Goal: Transaction & Acquisition: Book appointment/travel/reservation

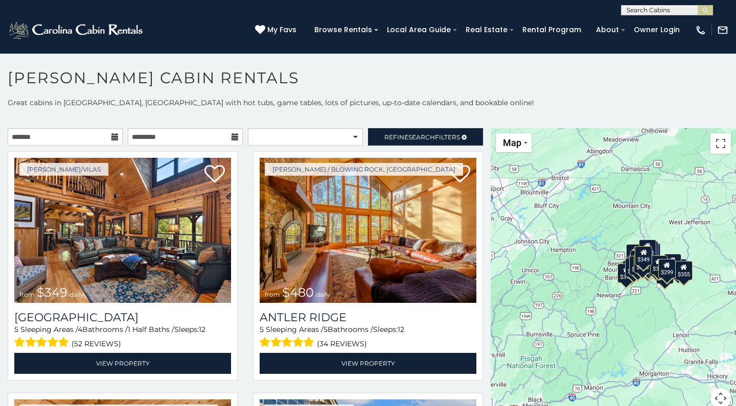
click at [113, 135] on icon at bounding box center [114, 136] width 7 height 7
click at [114, 137] on icon at bounding box center [114, 136] width 7 height 7
click at [89, 138] on input "text" at bounding box center [65, 136] width 115 height 17
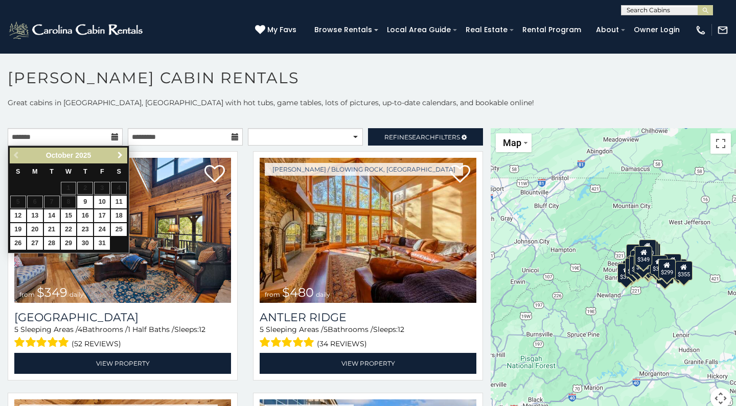
click at [119, 154] on span "Next" at bounding box center [120, 155] width 8 height 8
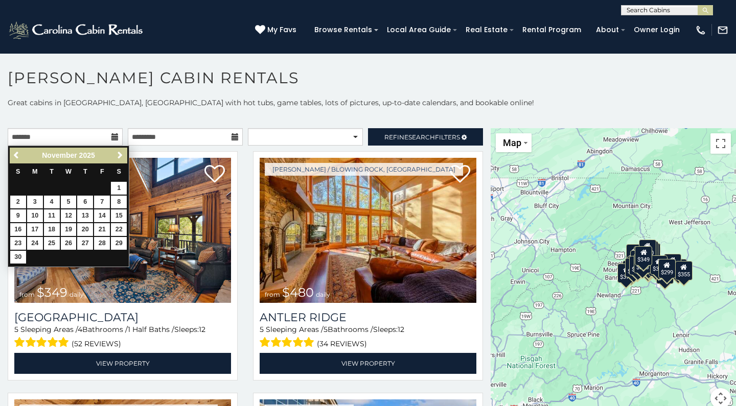
click at [119, 154] on span "Next" at bounding box center [120, 155] width 8 height 8
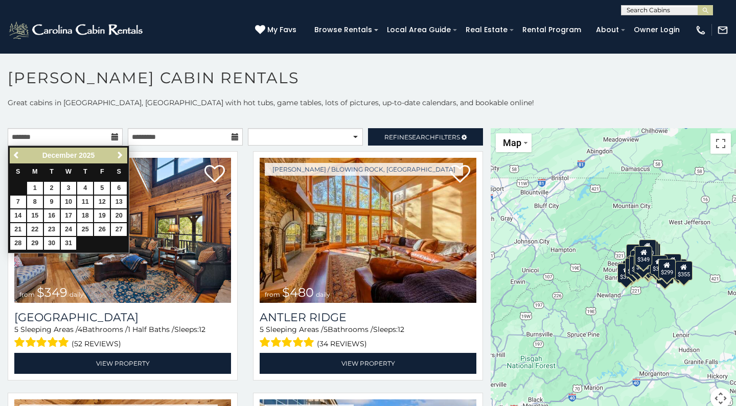
click at [119, 154] on span "Next" at bounding box center [120, 155] width 8 height 8
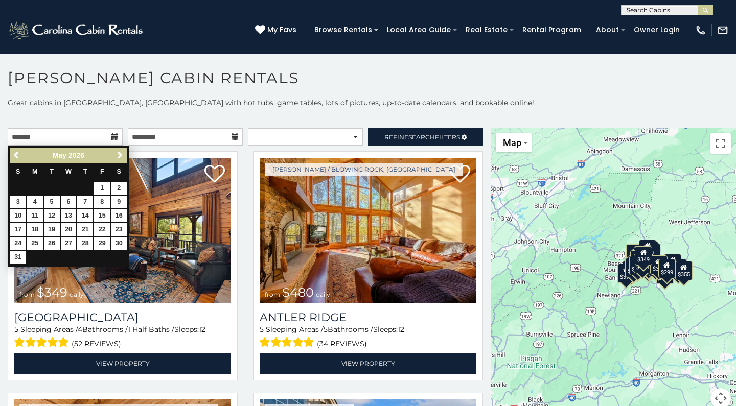
click at [119, 154] on span "Next" at bounding box center [120, 155] width 8 height 8
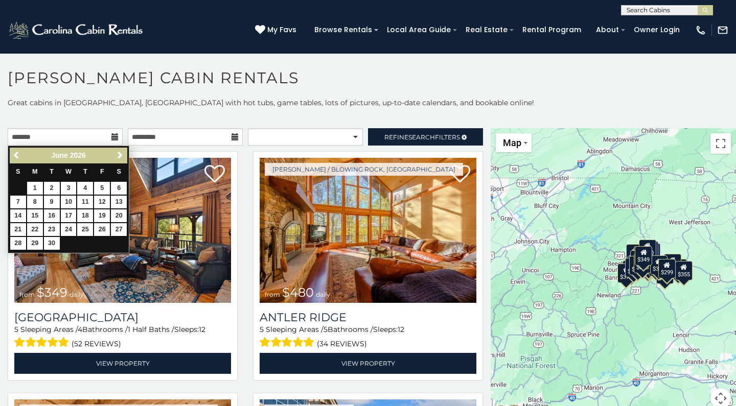
click at [119, 154] on span "Next" at bounding box center [120, 155] width 8 height 8
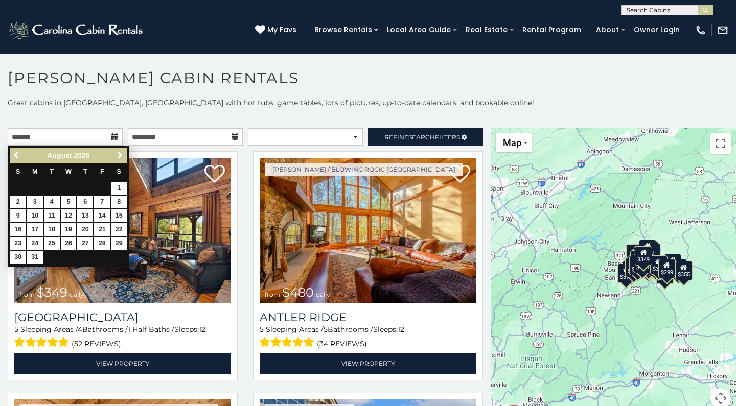
click at [119, 154] on span "Next" at bounding box center [120, 155] width 8 height 8
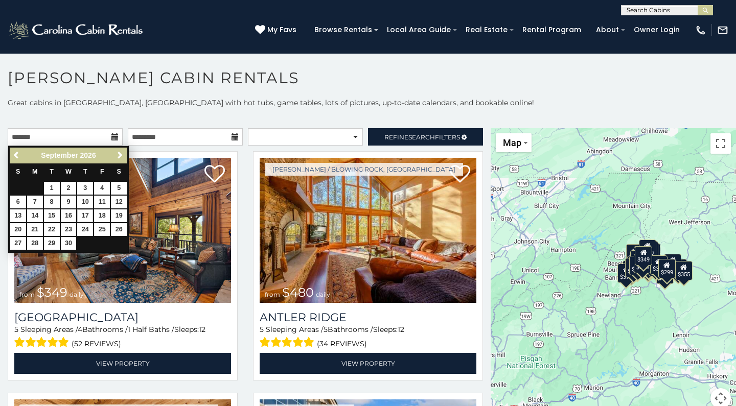
click at [86, 212] on link "17" at bounding box center [85, 216] width 16 height 13
type input "**********"
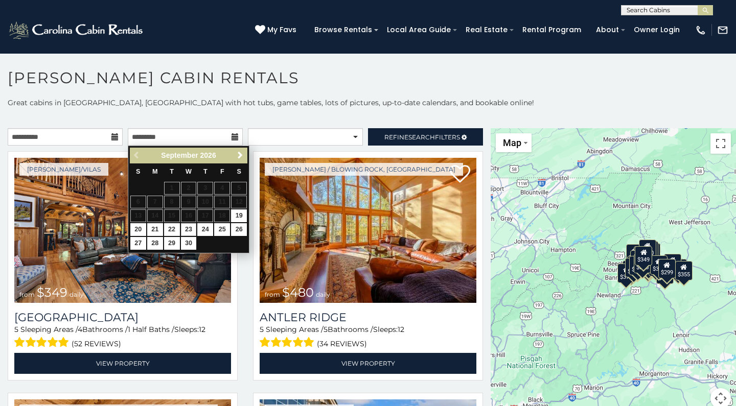
click at [188, 227] on link "23" at bounding box center [189, 229] width 16 height 13
type input "**********"
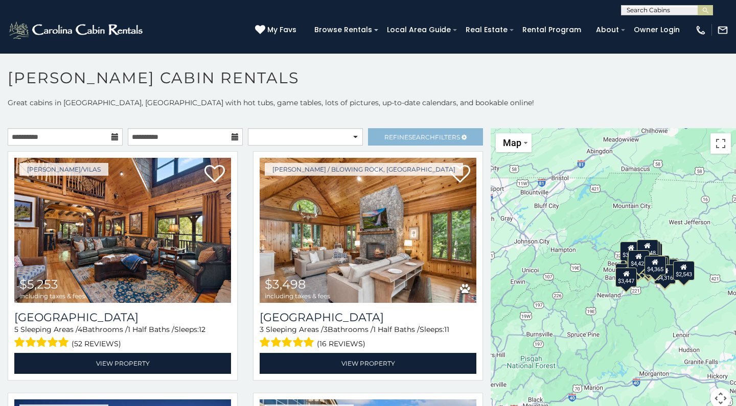
click at [417, 138] on span "Search" at bounding box center [421, 137] width 27 height 8
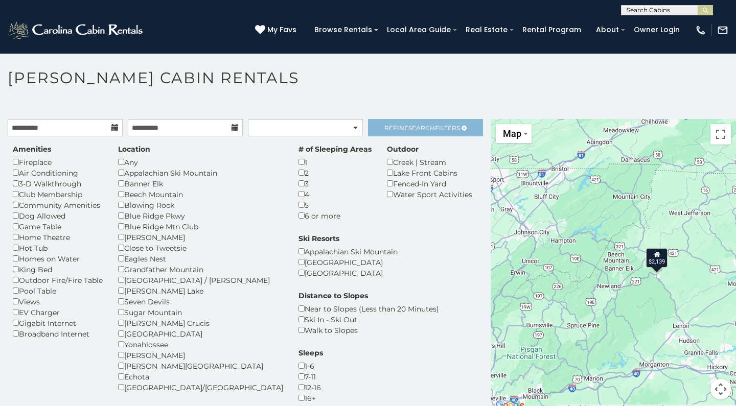
click at [453, 130] on span "Refine Search Filters" at bounding box center [422, 128] width 76 height 8
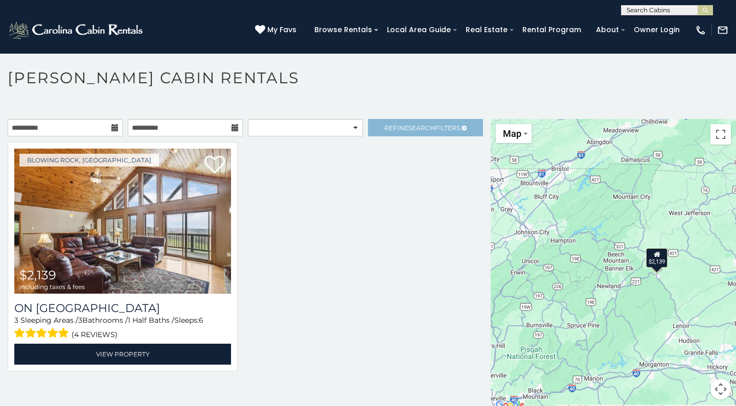
click at [453, 130] on span "Refine Search Filters" at bounding box center [422, 128] width 76 height 8
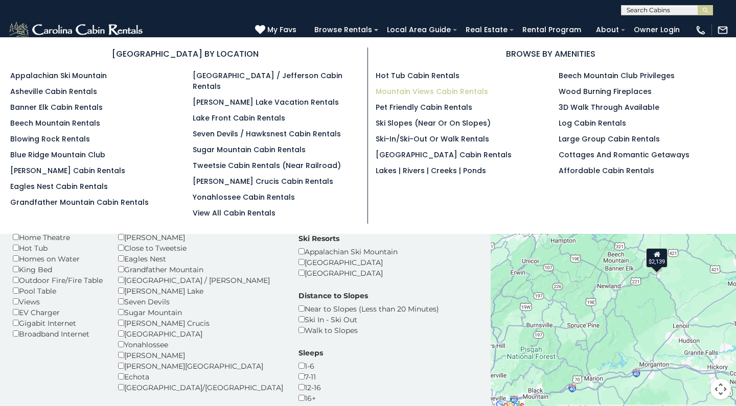
click at [428, 89] on link "Mountain Views Cabin Rentals" at bounding box center [432, 91] width 112 height 10
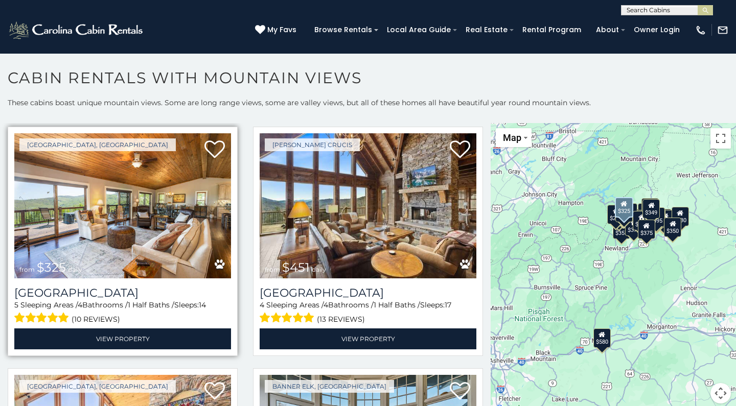
scroll to position [744, 0]
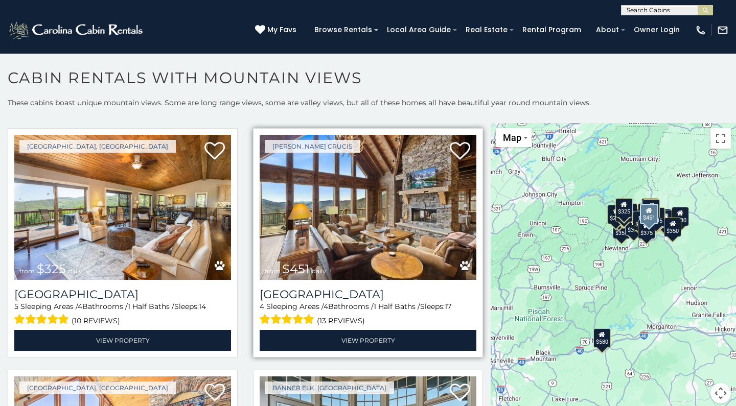
click at [371, 196] on img at bounding box center [368, 207] width 217 height 145
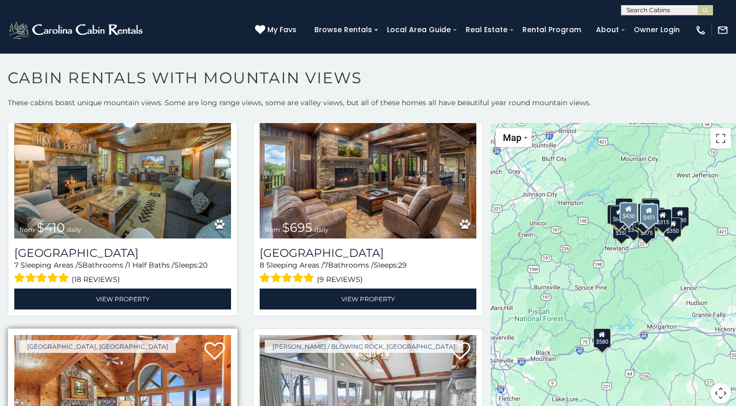
scroll to position [1982, 0]
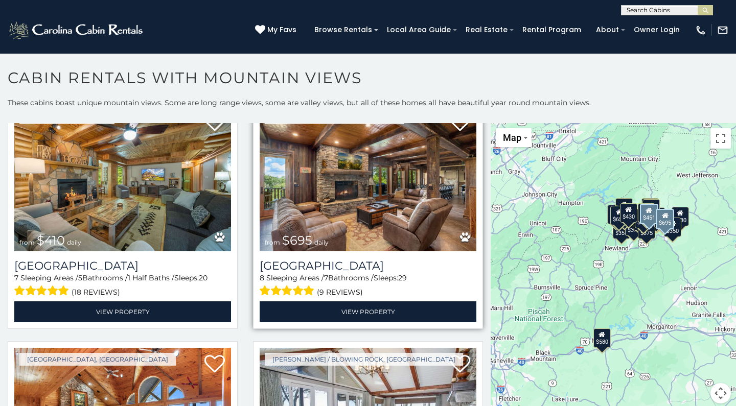
click at [323, 223] on img at bounding box center [368, 178] width 217 height 145
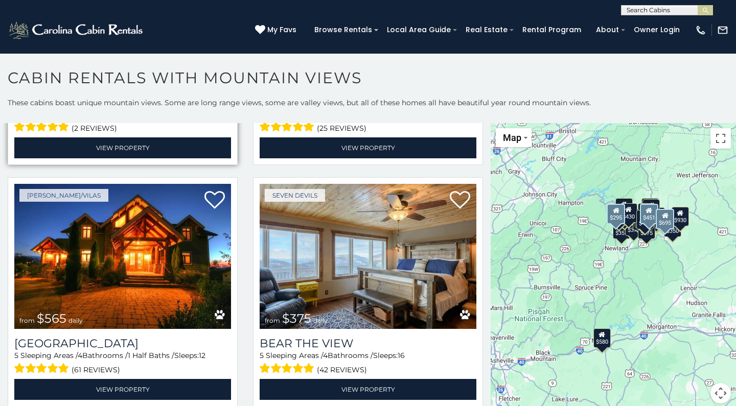
scroll to position [3114, 0]
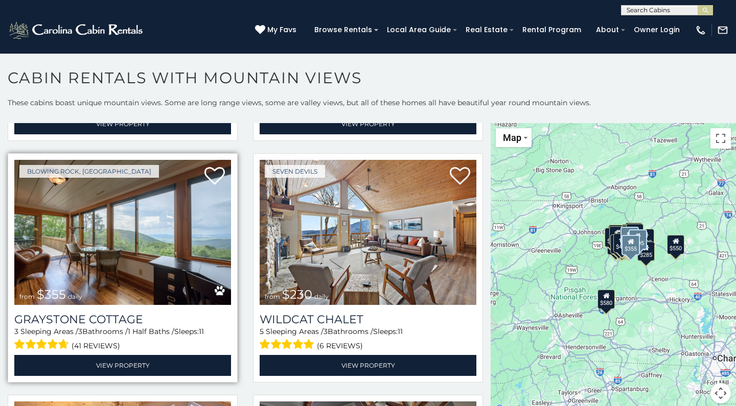
scroll to position [6525, 0]
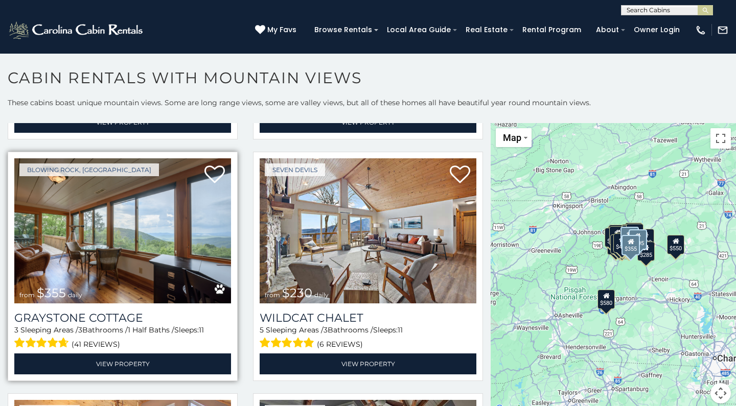
click at [146, 240] on img at bounding box center [122, 230] width 217 height 145
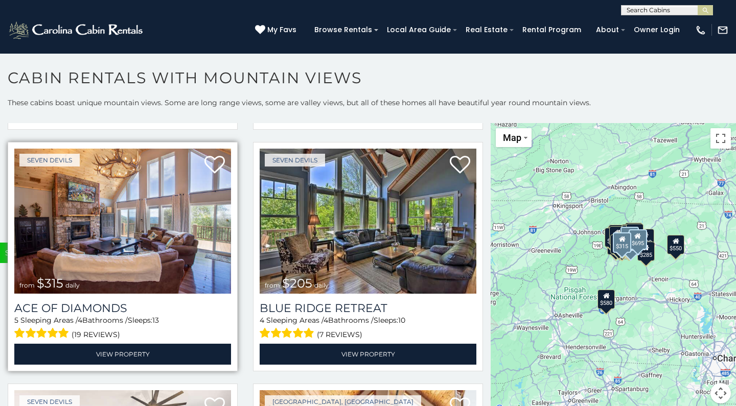
scroll to position [6776, 0]
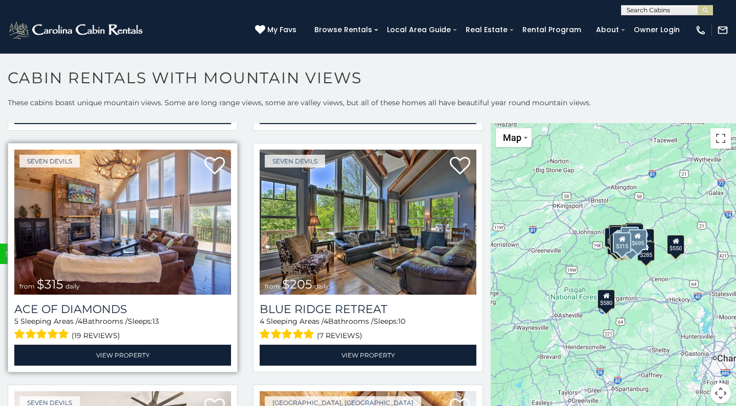
click at [138, 236] on img at bounding box center [122, 222] width 217 height 145
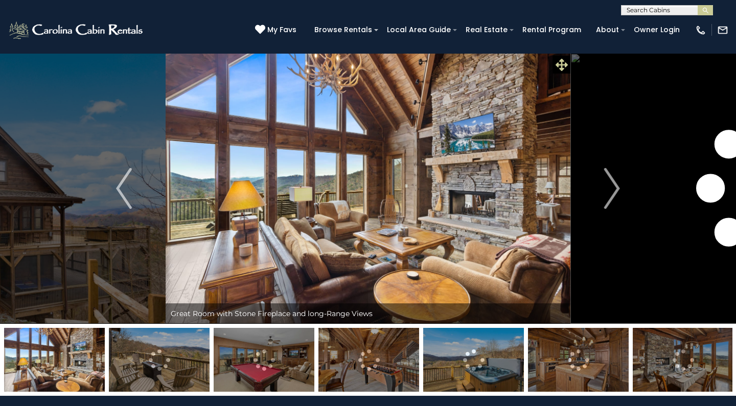
click at [561, 63] on icon at bounding box center [562, 65] width 12 height 12
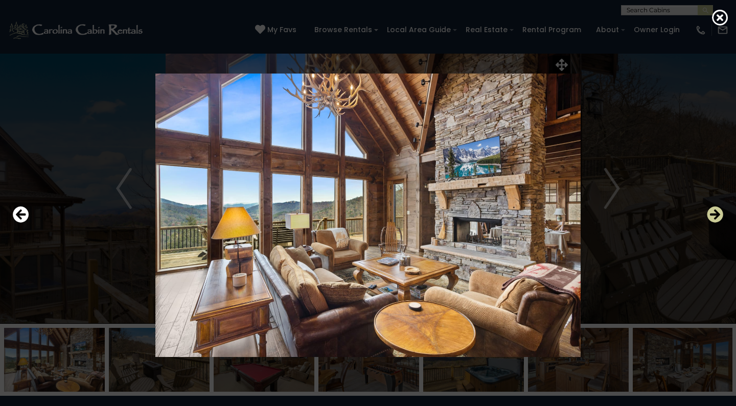
click at [715, 214] on icon "Next" at bounding box center [715, 214] width 16 height 16
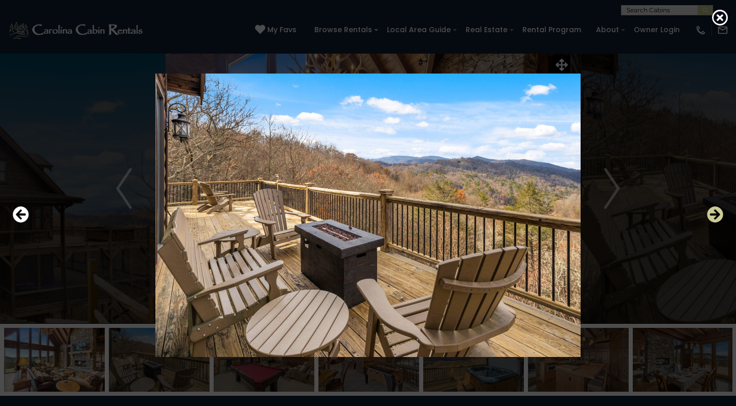
click at [715, 214] on icon "Next" at bounding box center [715, 214] width 16 height 16
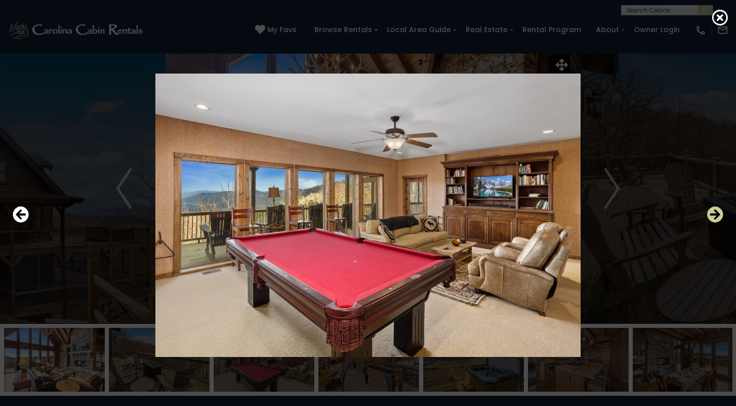
click at [715, 214] on icon "Next" at bounding box center [715, 214] width 16 height 16
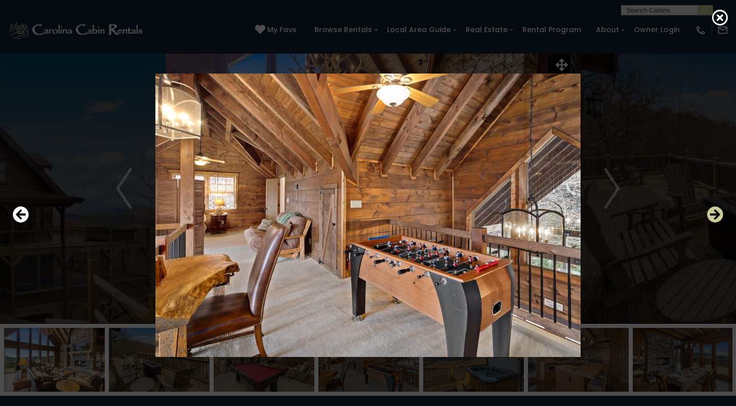
click at [715, 214] on icon "Next" at bounding box center [715, 214] width 16 height 16
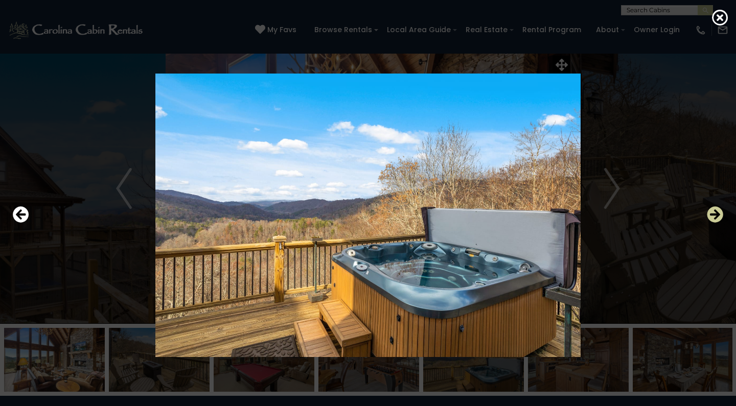
click at [715, 214] on icon "Next" at bounding box center [715, 214] width 16 height 16
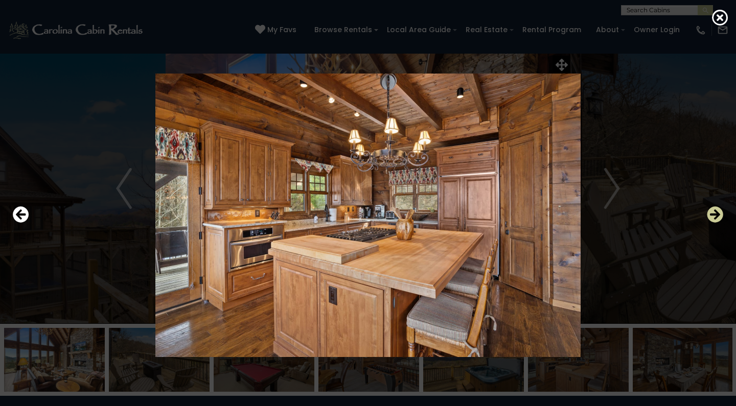
click at [715, 214] on icon "Next" at bounding box center [715, 214] width 16 height 16
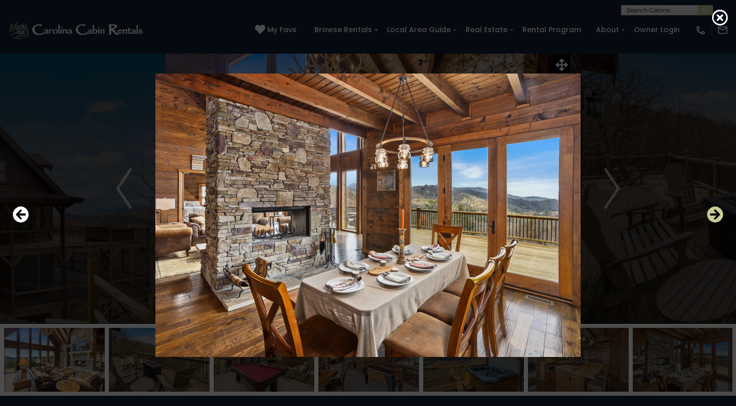
click at [715, 214] on icon "Next" at bounding box center [715, 214] width 16 height 16
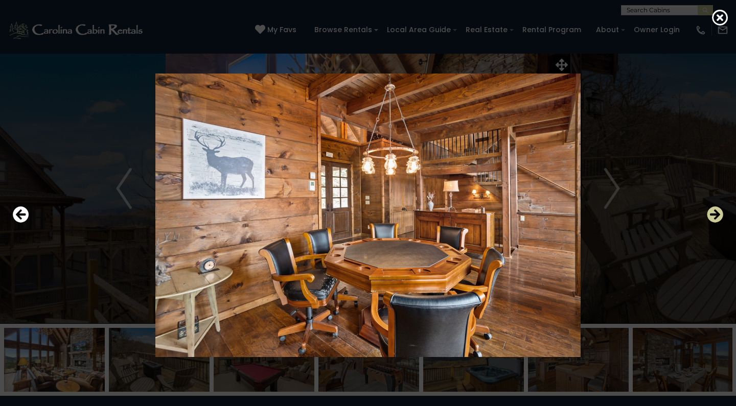
click at [715, 214] on icon "Next" at bounding box center [715, 214] width 16 height 16
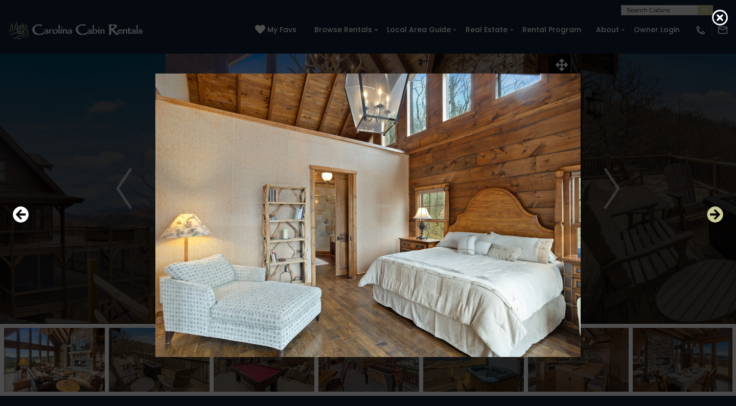
click at [715, 214] on icon "Next" at bounding box center [715, 214] width 16 height 16
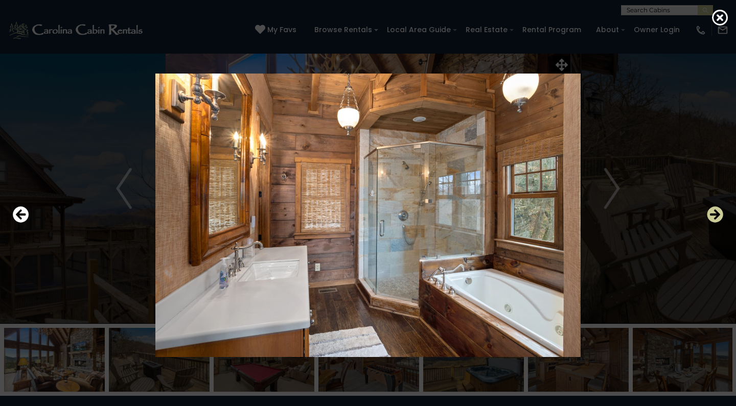
click at [715, 214] on icon "Next" at bounding box center [715, 214] width 16 height 16
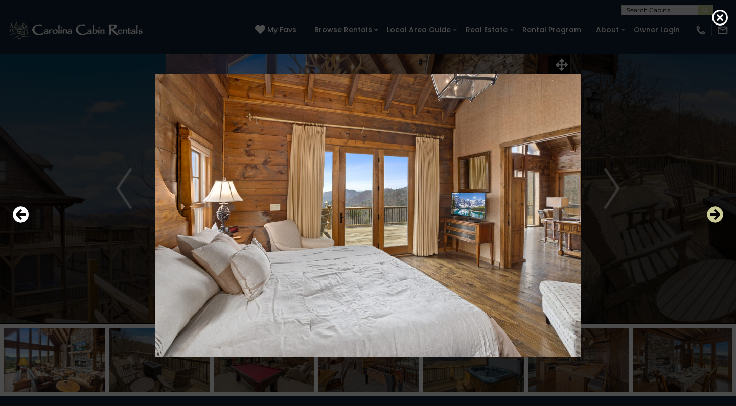
click at [715, 214] on icon "Next" at bounding box center [715, 214] width 16 height 16
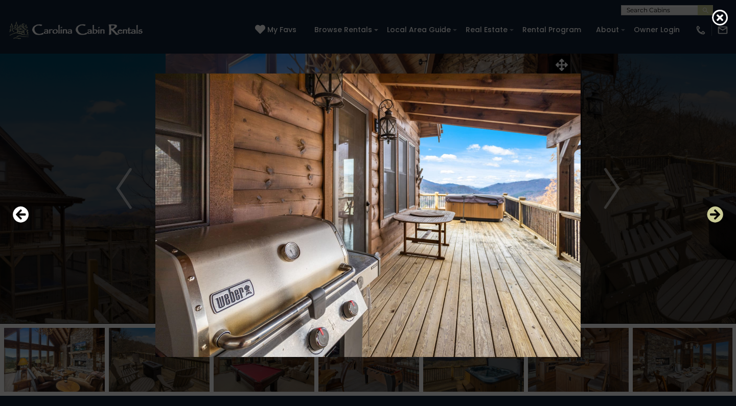
click at [715, 214] on icon "Next" at bounding box center [715, 214] width 16 height 16
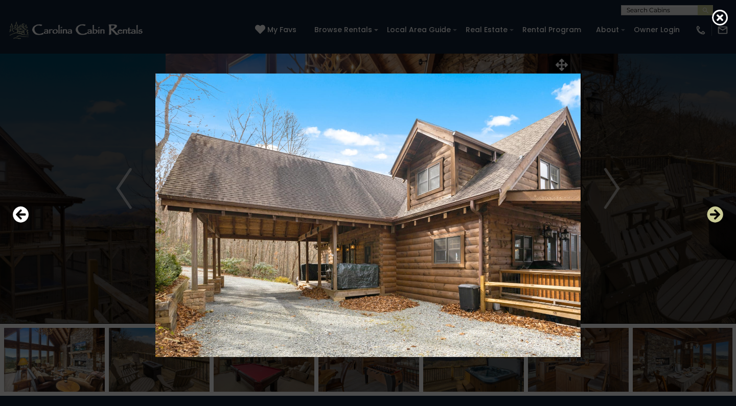
click at [715, 214] on icon "Next" at bounding box center [715, 214] width 16 height 16
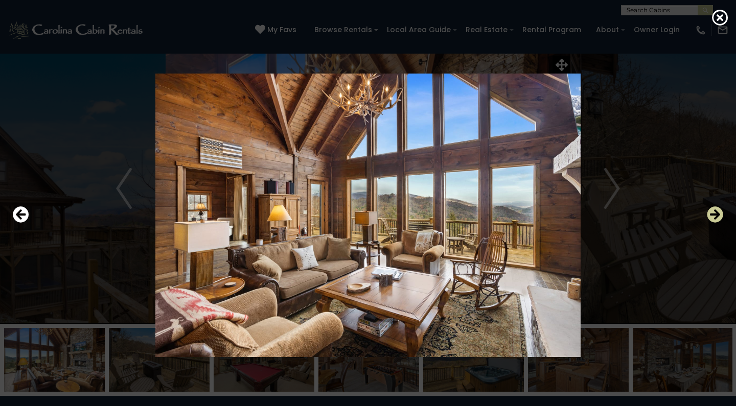
click at [715, 214] on icon "Next" at bounding box center [715, 214] width 16 height 16
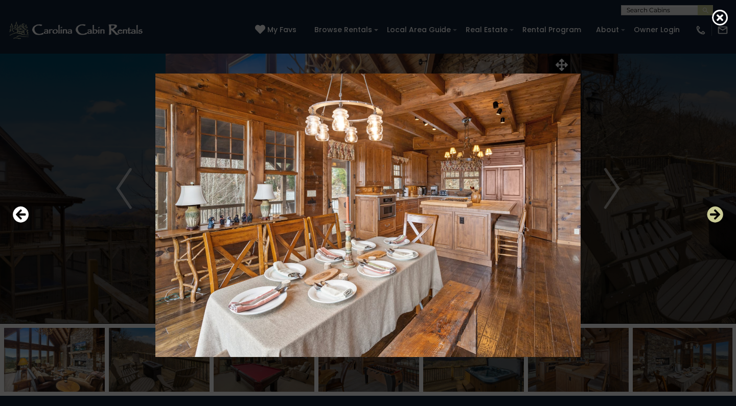
click at [715, 214] on icon "Next" at bounding box center [715, 214] width 16 height 16
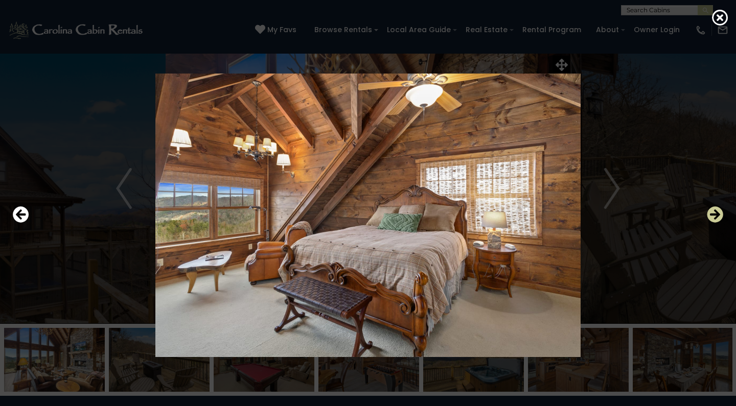
click at [715, 214] on icon "Next" at bounding box center [715, 214] width 16 height 16
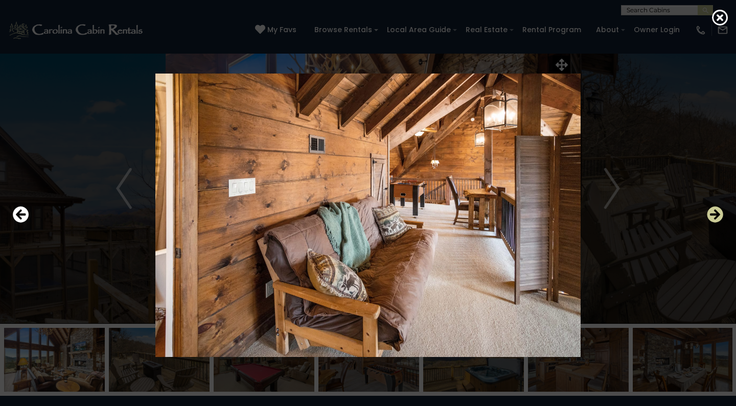
click at [715, 214] on icon "Next" at bounding box center [715, 214] width 16 height 16
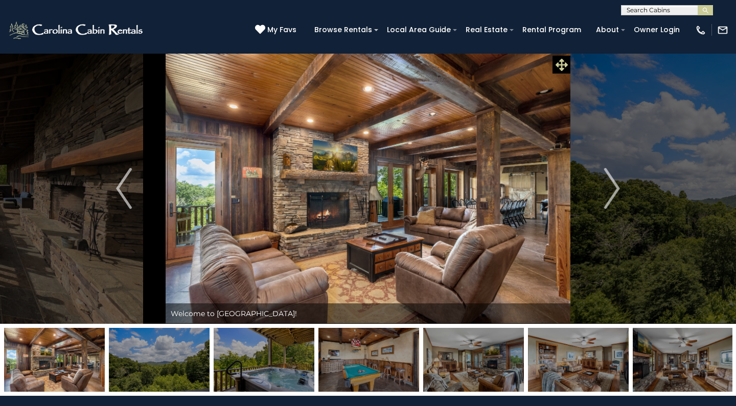
click at [559, 66] on icon at bounding box center [562, 65] width 12 height 12
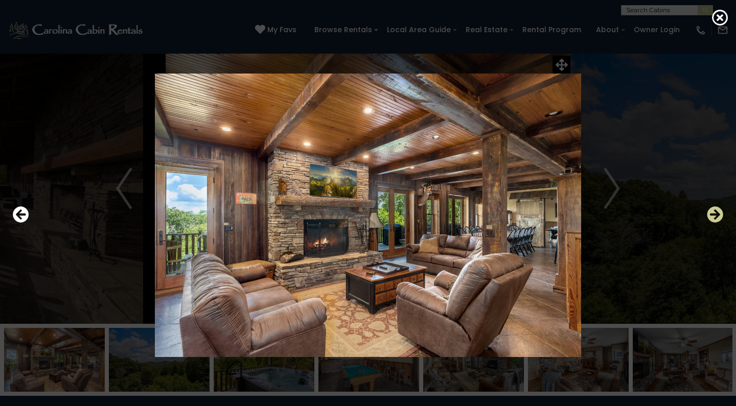
click at [716, 213] on icon "Next" at bounding box center [715, 214] width 16 height 16
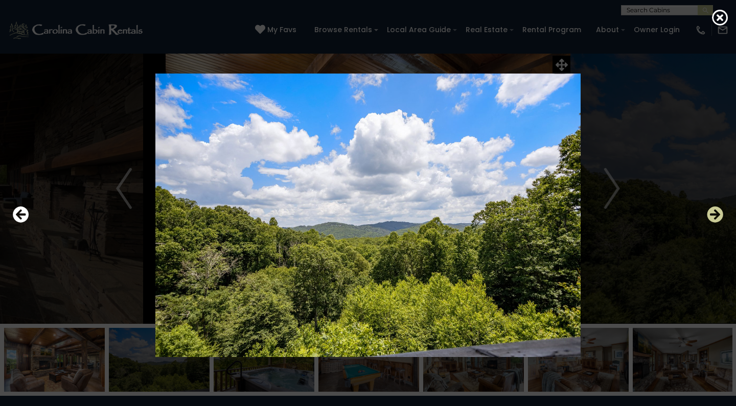
click at [716, 213] on icon "Next" at bounding box center [715, 214] width 16 height 16
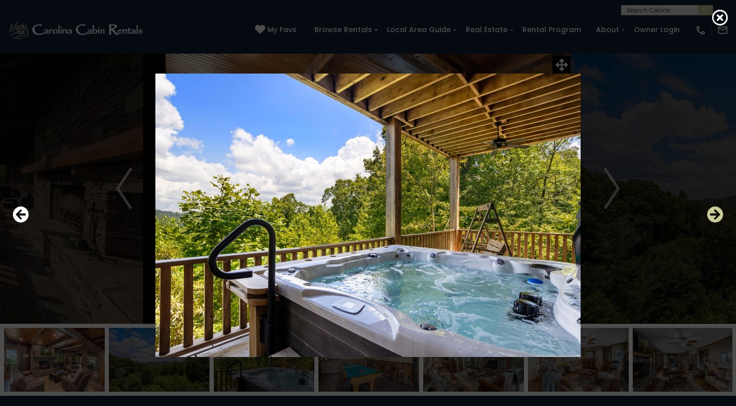
click at [716, 213] on icon "Next" at bounding box center [715, 214] width 16 height 16
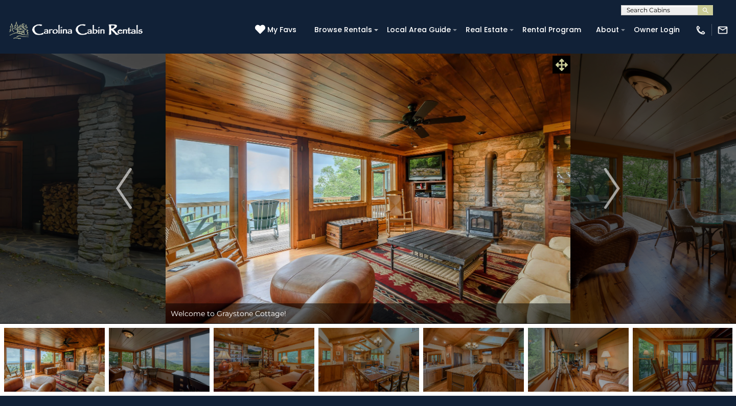
click at [561, 63] on icon at bounding box center [562, 65] width 12 height 12
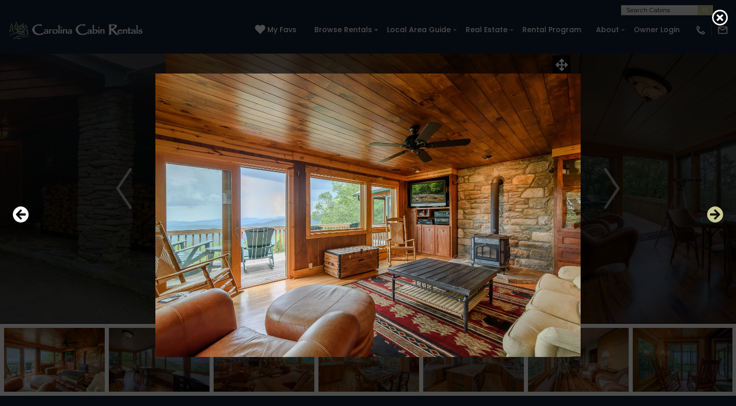
click at [717, 214] on icon "Next" at bounding box center [715, 214] width 16 height 16
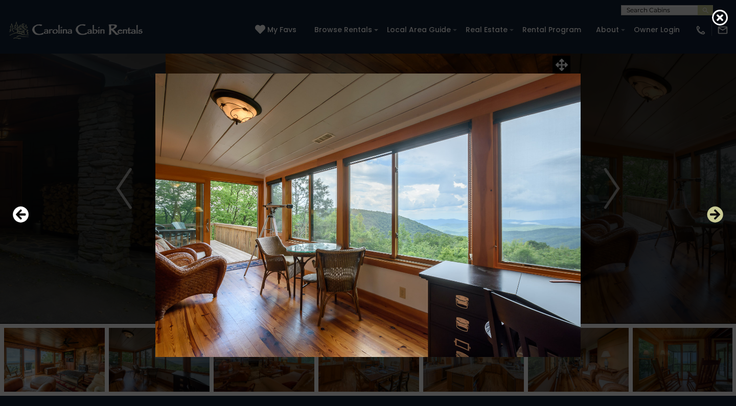
click at [717, 214] on icon "Next" at bounding box center [715, 214] width 16 height 16
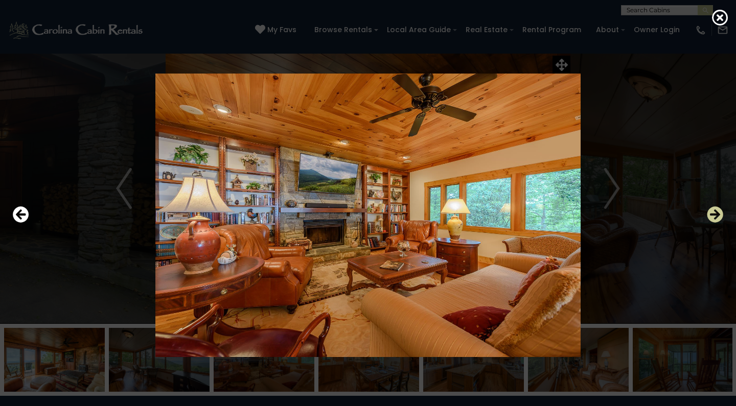
click at [717, 214] on icon "Next" at bounding box center [715, 214] width 16 height 16
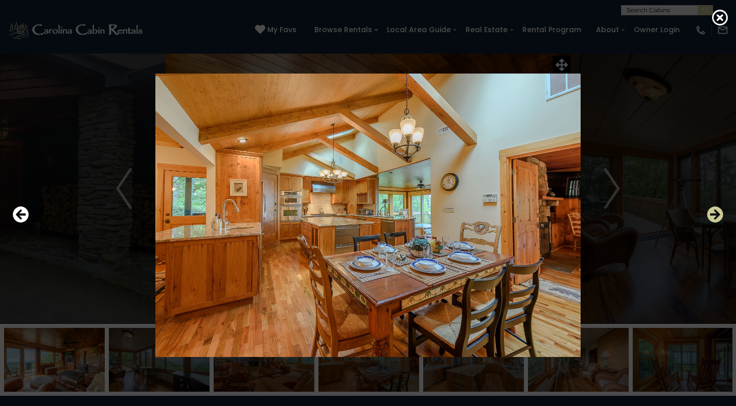
click at [717, 214] on icon "Next" at bounding box center [715, 214] width 16 height 16
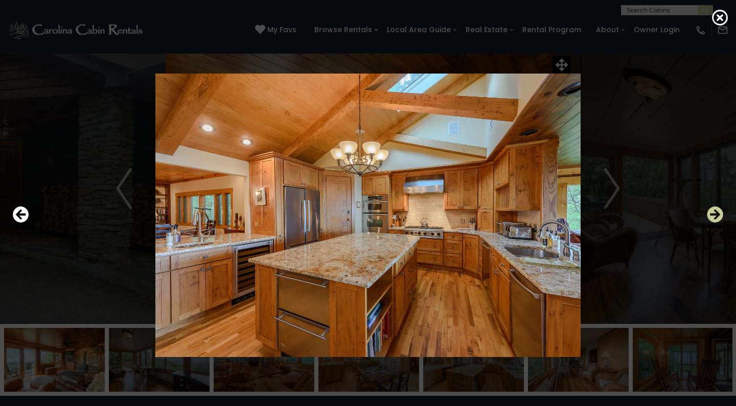
click at [717, 214] on icon "Next" at bounding box center [715, 214] width 16 height 16
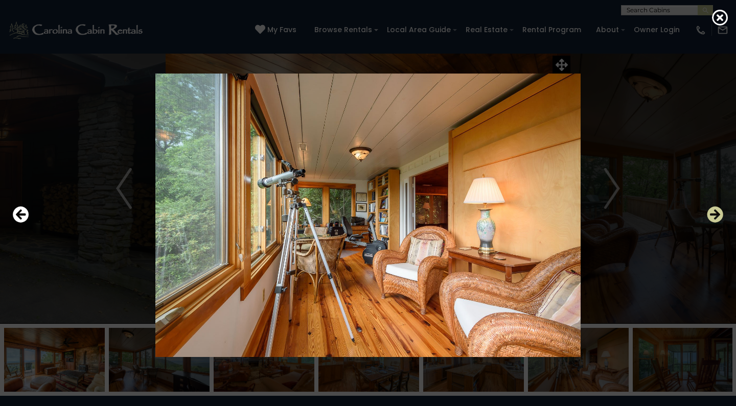
click at [717, 214] on icon "Next" at bounding box center [715, 214] width 16 height 16
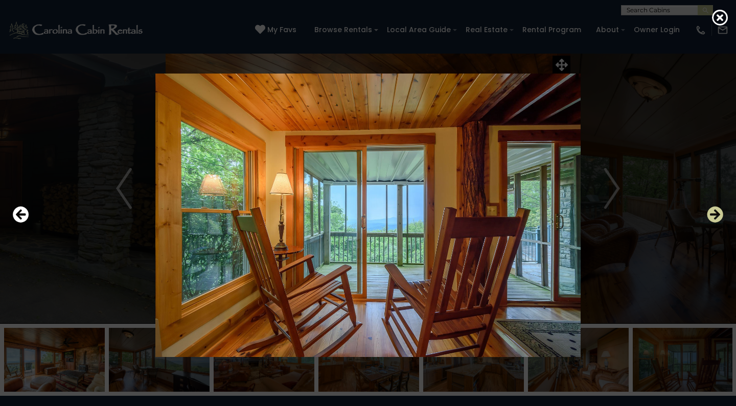
click at [717, 214] on icon "Next" at bounding box center [715, 214] width 16 height 16
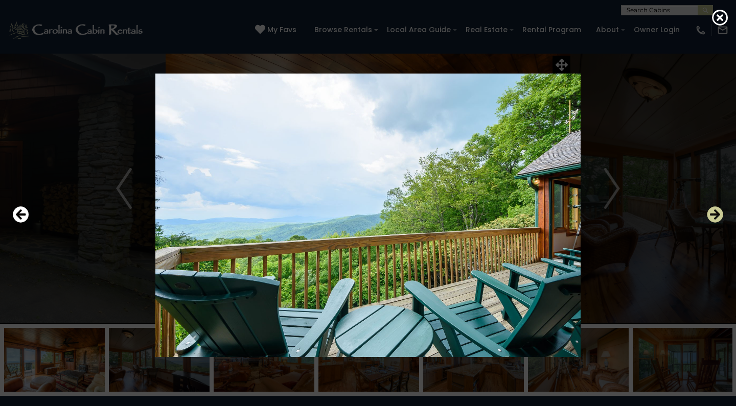
click at [717, 214] on icon "Next" at bounding box center [715, 214] width 16 height 16
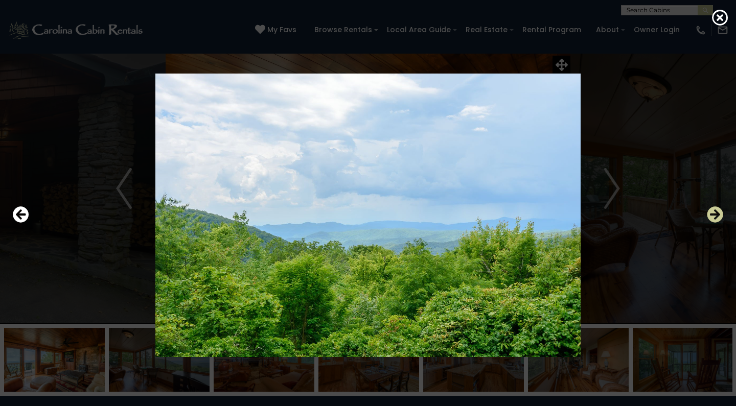
click at [717, 214] on icon "Next" at bounding box center [715, 214] width 16 height 16
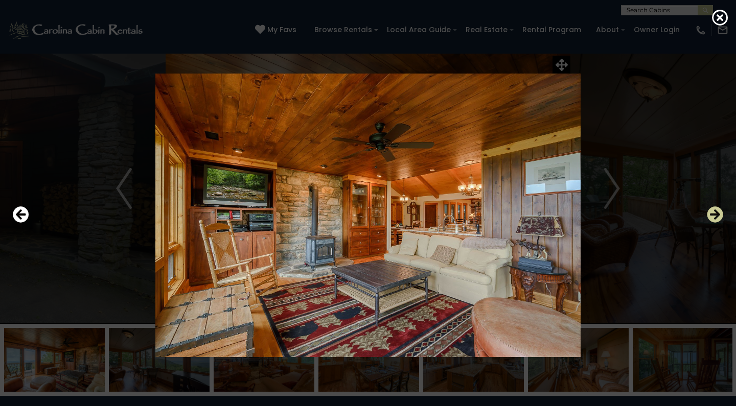
click at [717, 214] on icon "Next" at bounding box center [715, 214] width 16 height 16
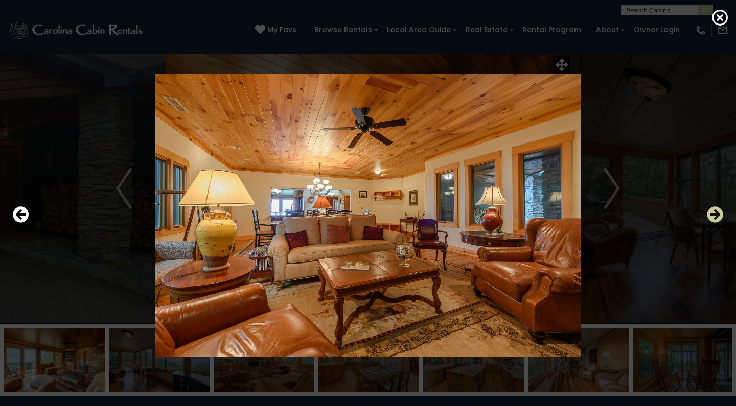
click at [717, 214] on icon "Next" at bounding box center [715, 214] width 16 height 16
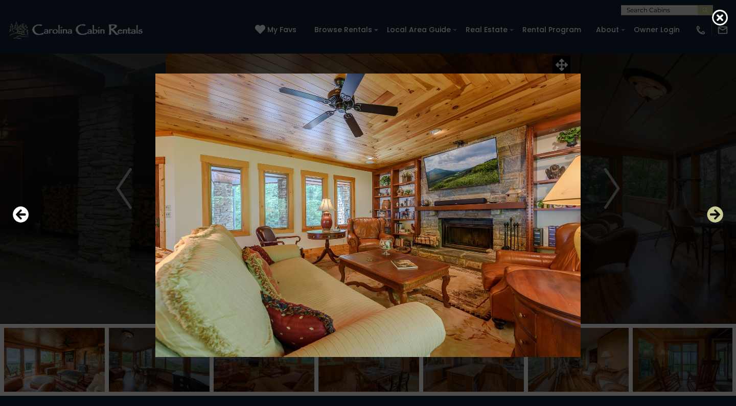
click at [717, 214] on icon "Next" at bounding box center [715, 214] width 16 height 16
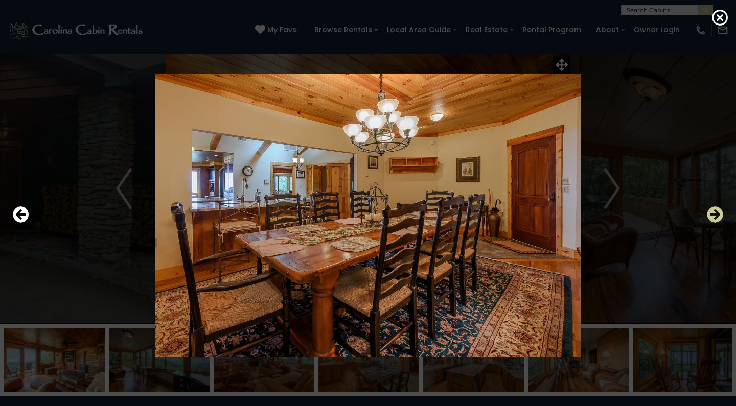
click at [717, 214] on icon "Next" at bounding box center [715, 214] width 16 height 16
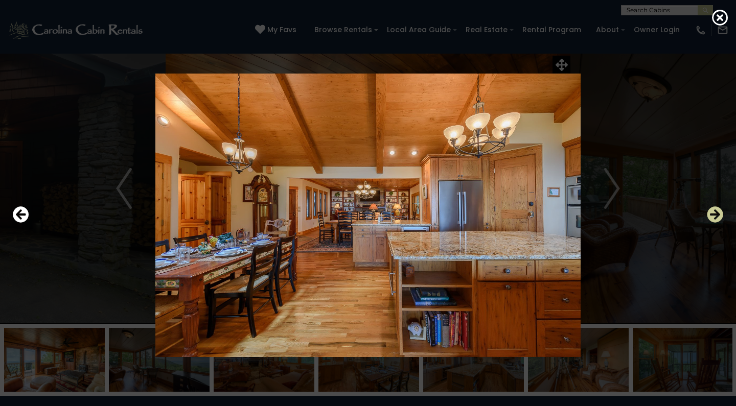
click at [717, 214] on icon "Next" at bounding box center [715, 214] width 16 height 16
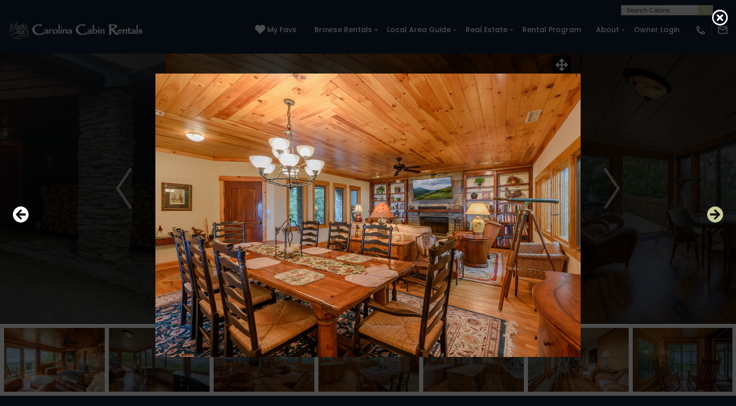
click at [717, 214] on icon "Next" at bounding box center [715, 214] width 16 height 16
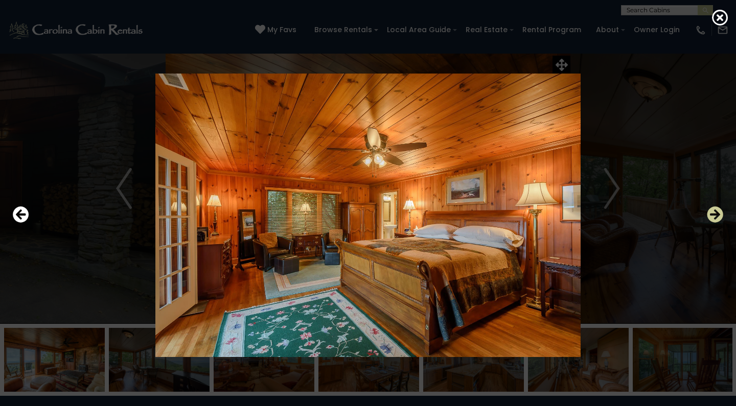
click at [717, 214] on icon "Next" at bounding box center [715, 214] width 16 height 16
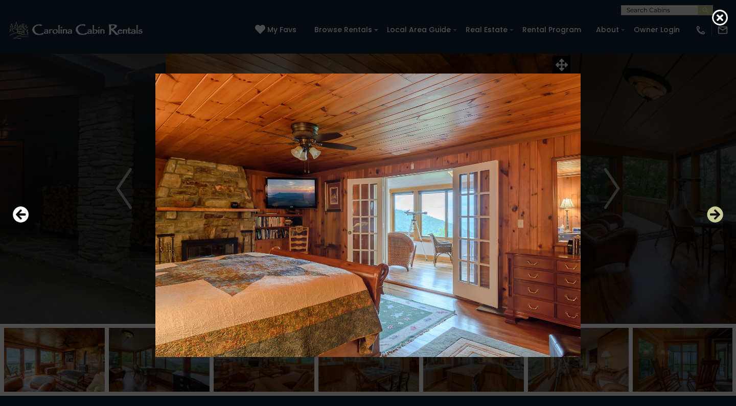
click at [717, 214] on icon "Next" at bounding box center [715, 214] width 16 height 16
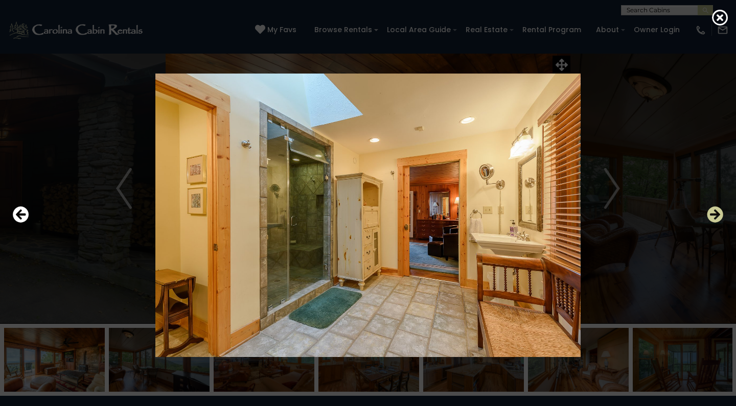
click at [717, 214] on icon "Next" at bounding box center [715, 214] width 16 height 16
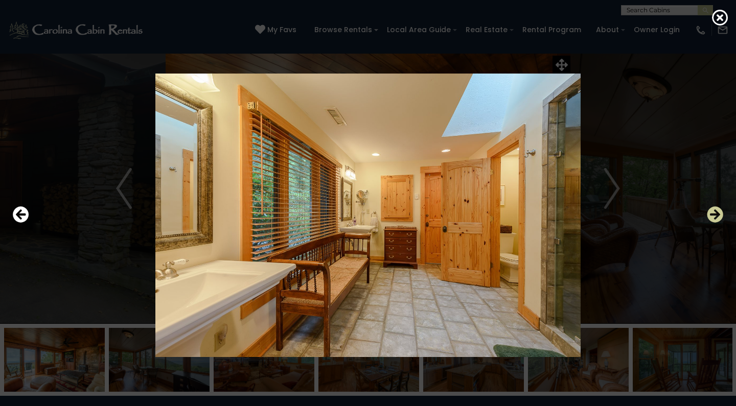
click at [717, 214] on icon "Next" at bounding box center [715, 214] width 16 height 16
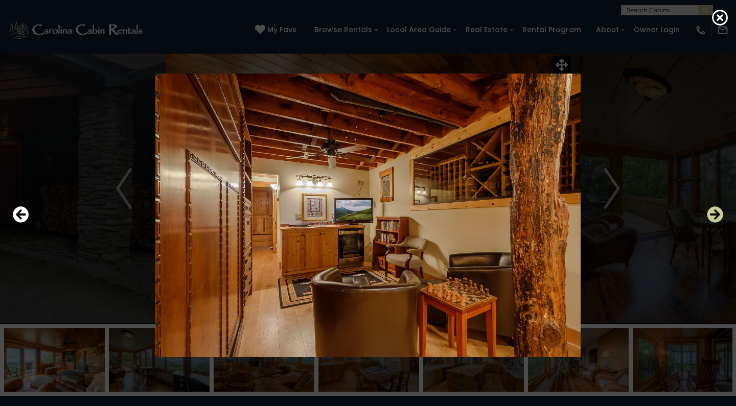
click at [717, 214] on icon "Next" at bounding box center [715, 214] width 16 height 16
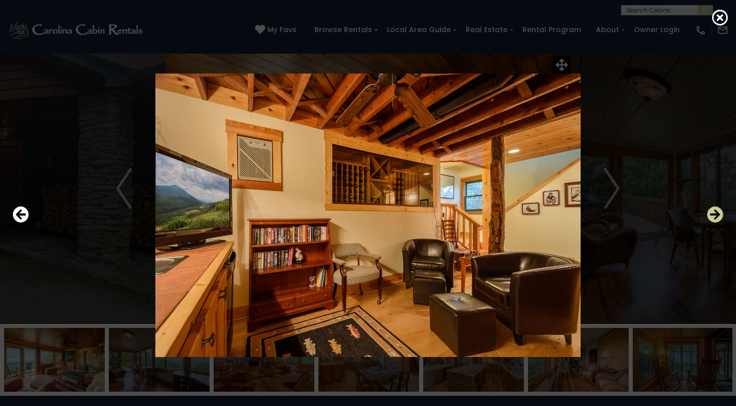
click at [717, 214] on icon "Next" at bounding box center [715, 214] width 16 height 16
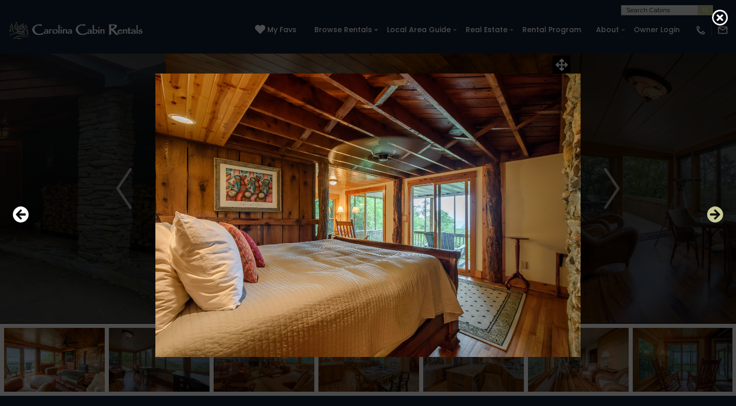
click at [712, 215] on icon "Next" at bounding box center [715, 214] width 16 height 16
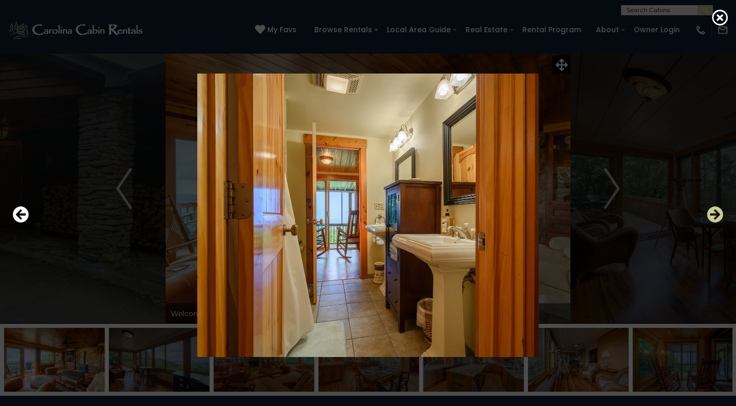
click at [712, 215] on icon "Next" at bounding box center [715, 214] width 16 height 16
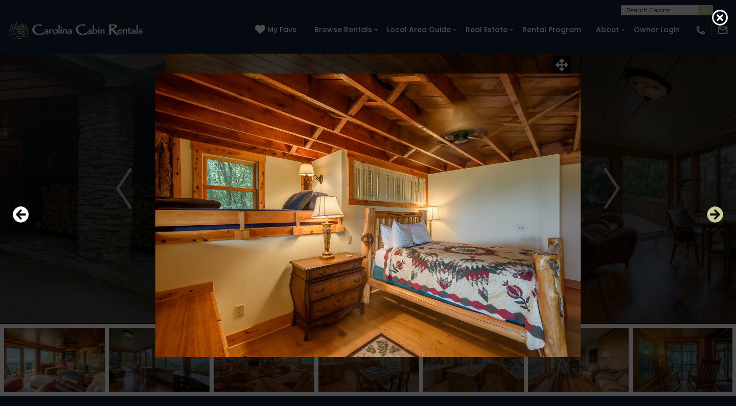
click at [712, 215] on icon "Next" at bounding box center [715, 214] width 16 height 16
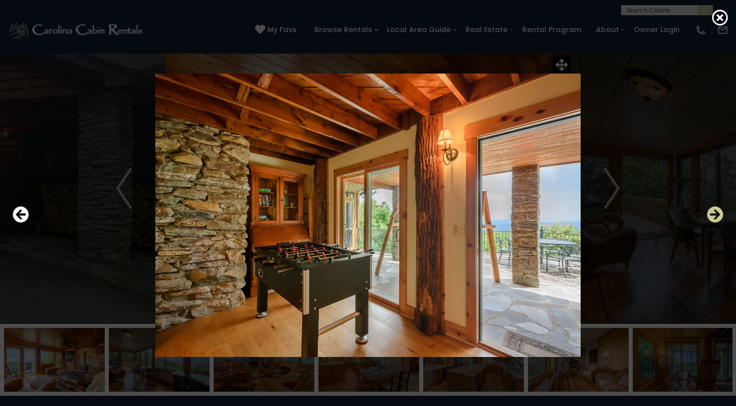
click at [712, 215] on icon "Next" at bounding box center [715, 214] width 16 height 16
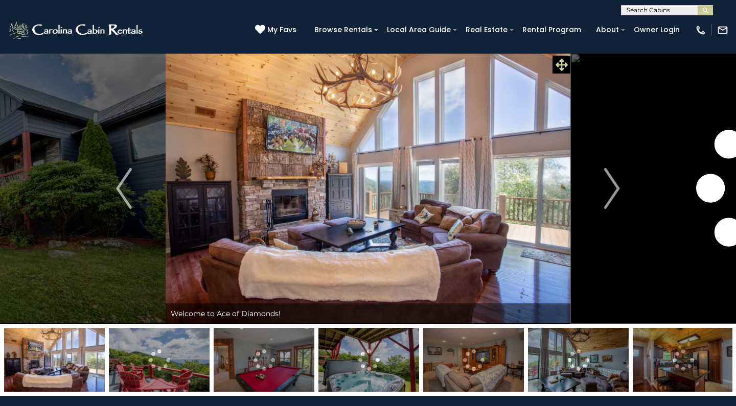
click at [561, 60] on icon at bounding box center [562, 65] width 12 height 12
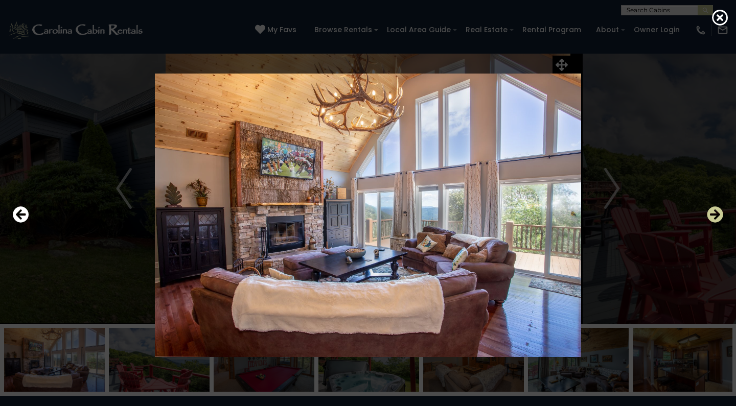
click at [719, 213] on icon "Next" at bounding box center [715, 214] width 16 height 16
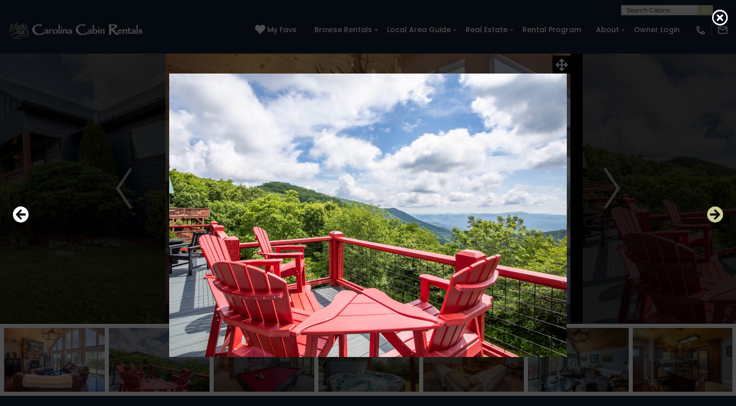
click at [719, 213] on icon "Next" at bounding box center [715, 214] width 16 height 16
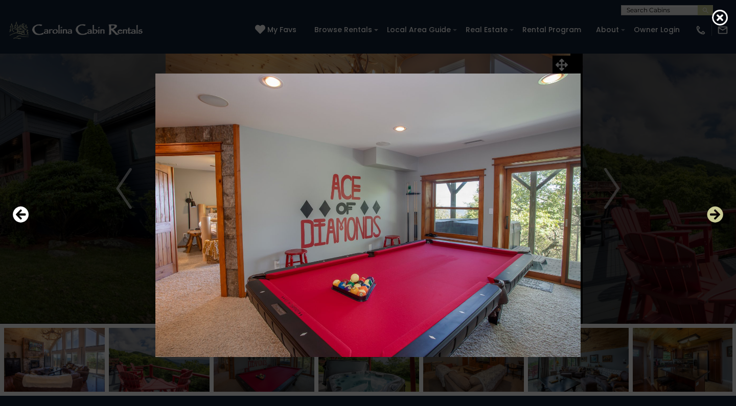
click at [719, 213] on icon "Next" at bounding box center [715, 214] width 16 height 16
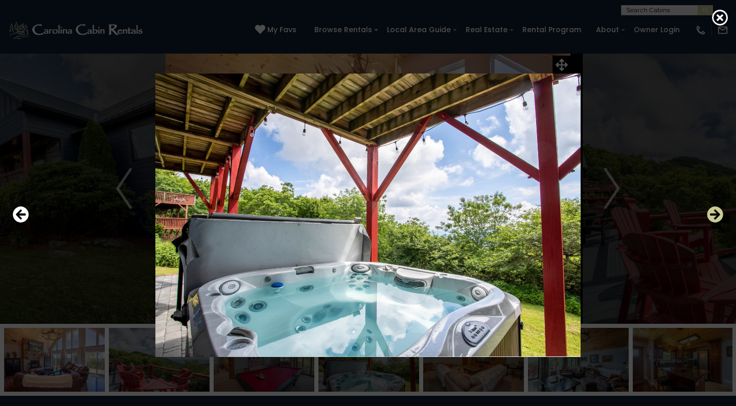
click at [719, 213] on icon "Next" at bounding box center [715, 214] width 16 height 16
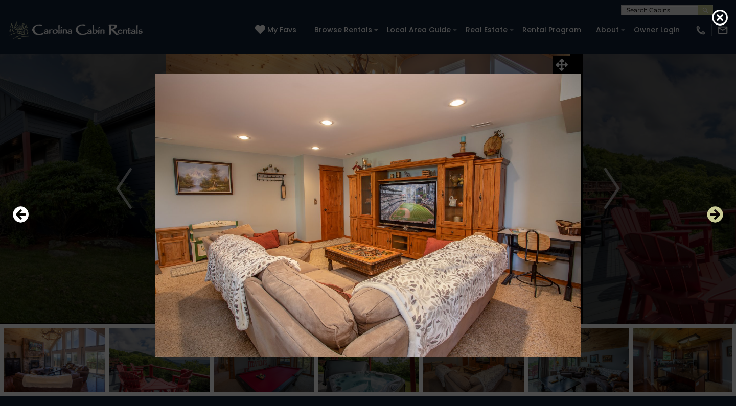
click at [719, 213] on icon "Next" at bounding box center [715, 214] width 16 height 16
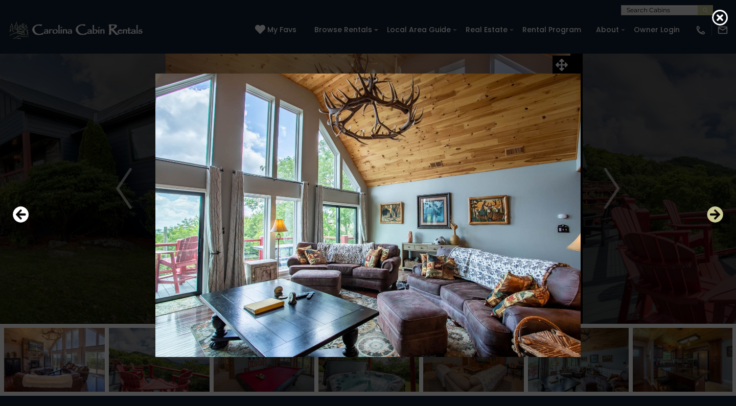
click at [719, 213] on icon "Next" at bounding box center [715, 214] width 16 height 16
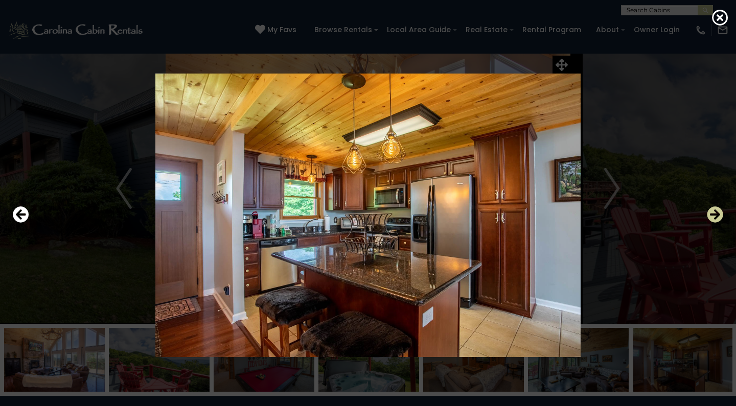
click at [719, 213] on icon "Next" at bounding box center [715, 214] width 16 height 16
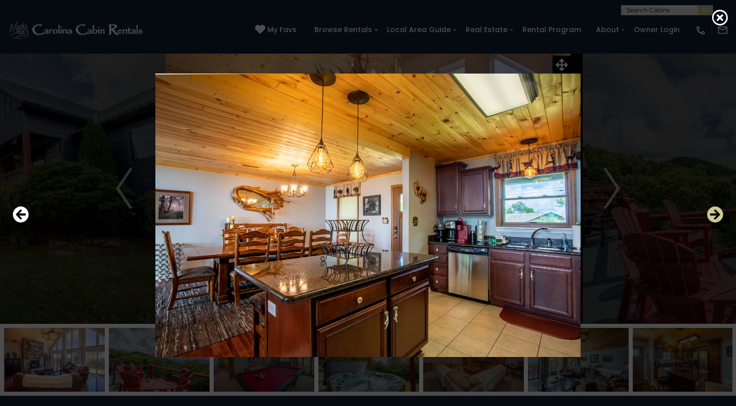
click at [719, 213] on icon "Next" at bounding box center [715, 214] width 16 height 16
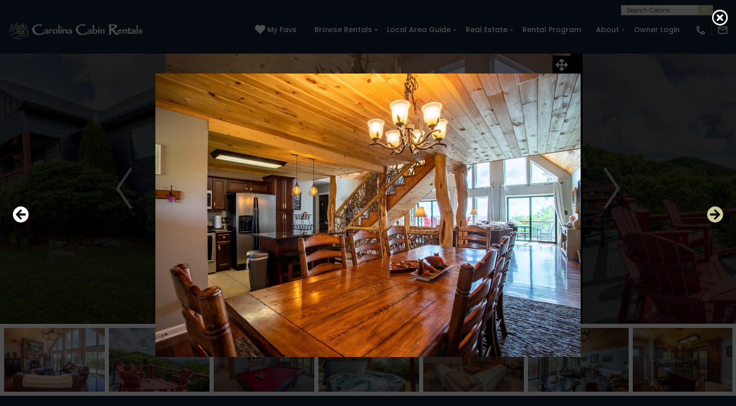
click at [719, 213] on icon "Next" at bounding box center [715, 214] width 16 height 16
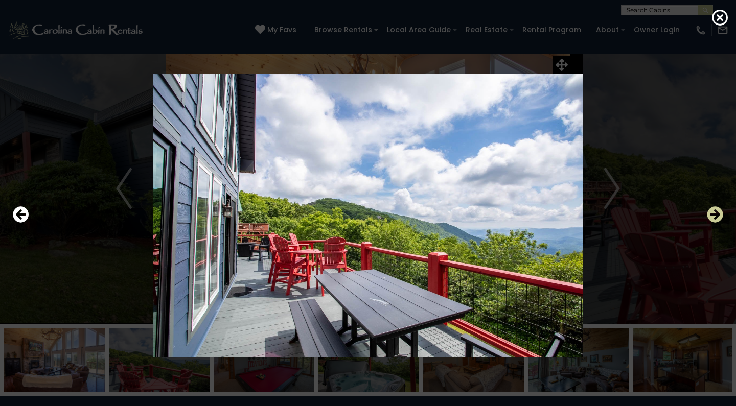
click at [719, 213] on icon "Next" at bounding box center [715, 214] width 16 height 16
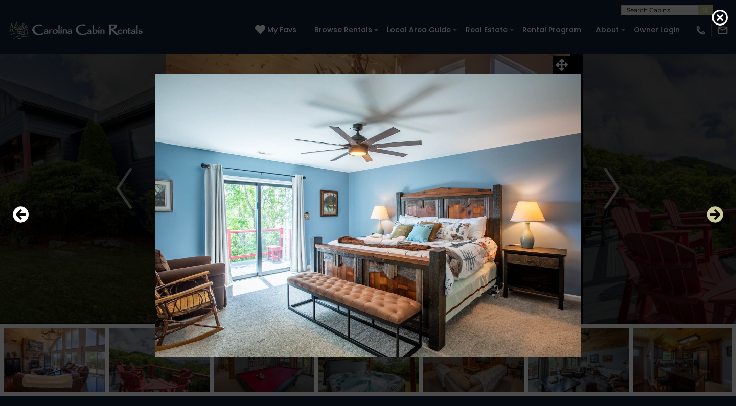
click at [719, 213] on icon "Next" at bounding box center [715, 214] width 16 height 16
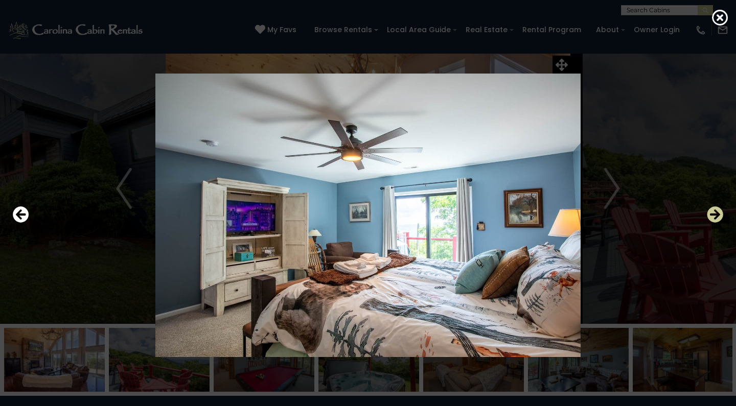
click at [719, 213] on icon "Next" at bounding box center [715, 214] width 16 height 16
